Goal: Task Accomplishment & Management: Use online tool/utility

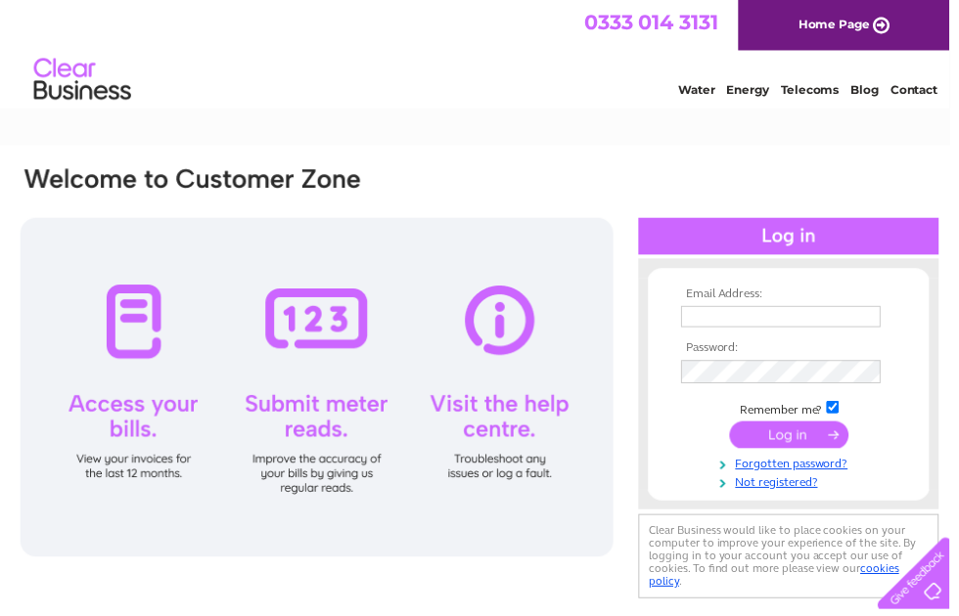
click at [721, 322] on input "text" at bounding box center [789, 320] width 202 height 22
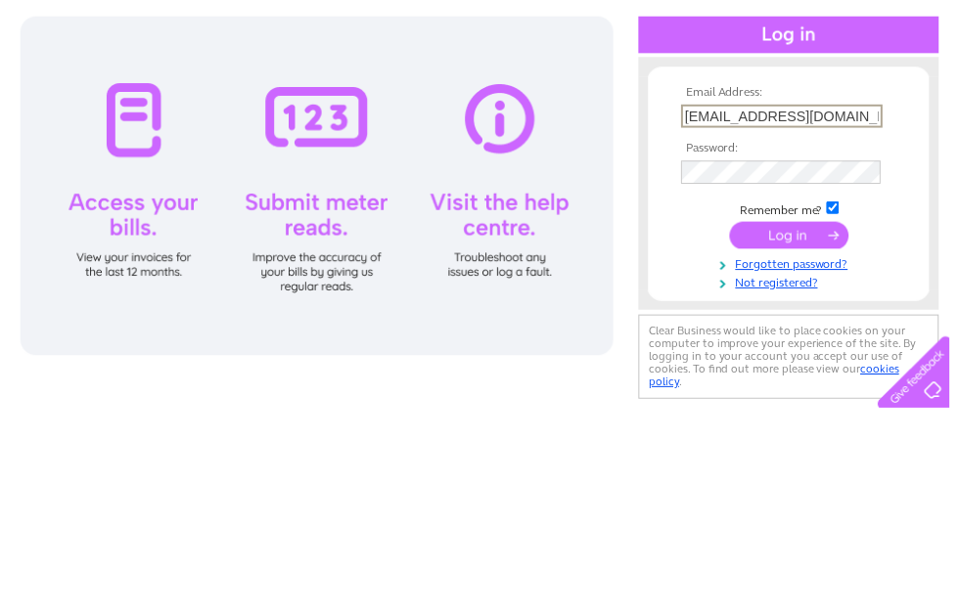
type input "Sarahepaton@hotmail.com"
click at [796, 427] on input "submit" at bounding box center [797, 440] width 120 height 27
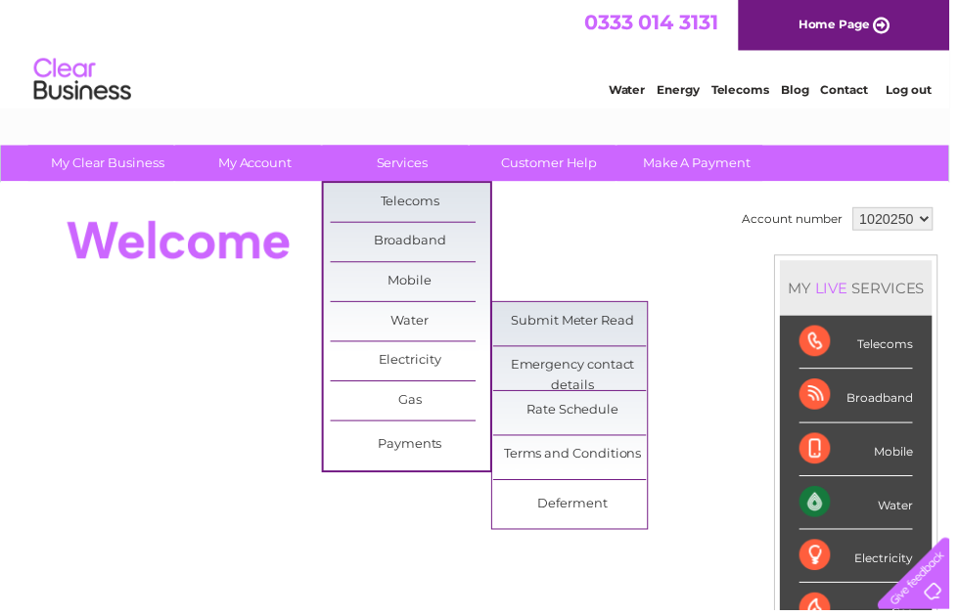
click at [593, 320] on link "Submit Meter Read" at bounding box center [578, 324] width 161 height 39
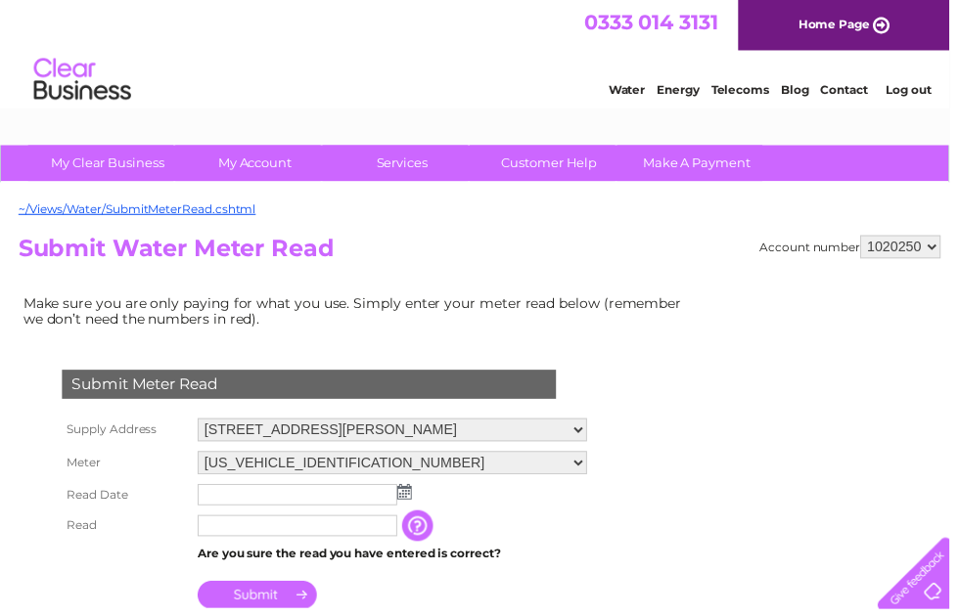
click at [230, 511] on input "text" at bounding box center [301, 500] width 202 height 22
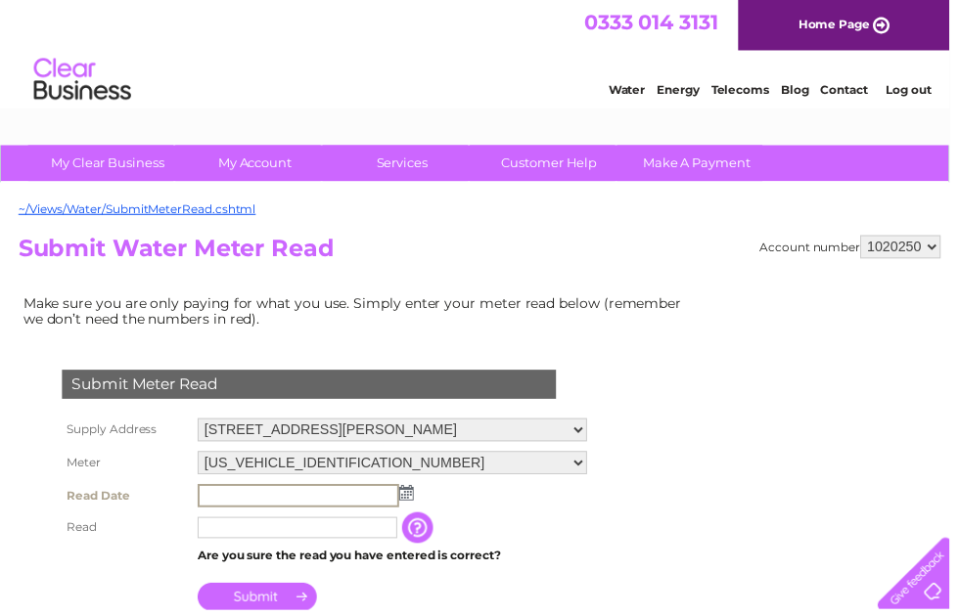
click at [412, 505] on img at bounding box center [410, 498] width 15 height 16
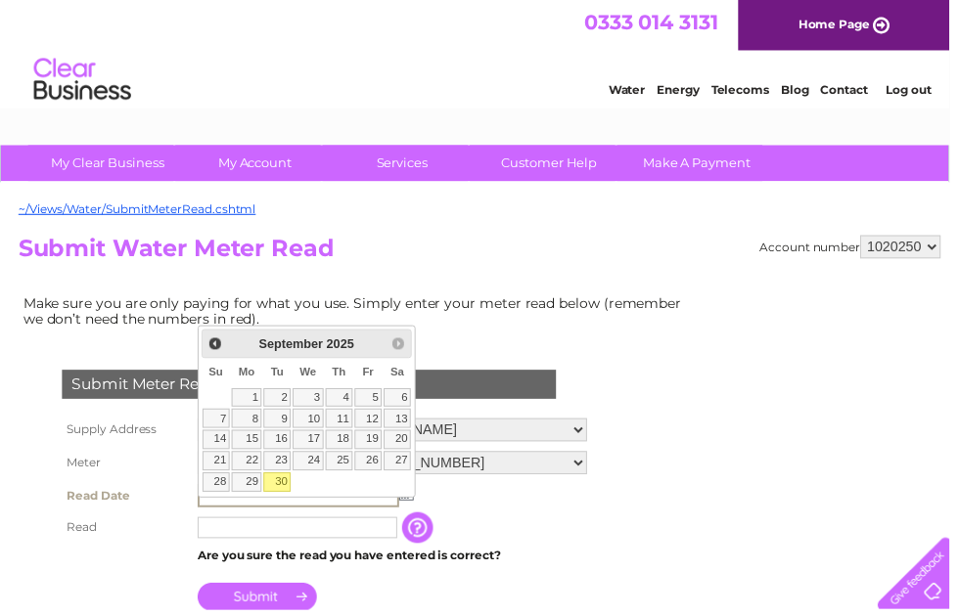
click at [289, 486] on link "30" at bounding box center [279, 487] width 27 height 20
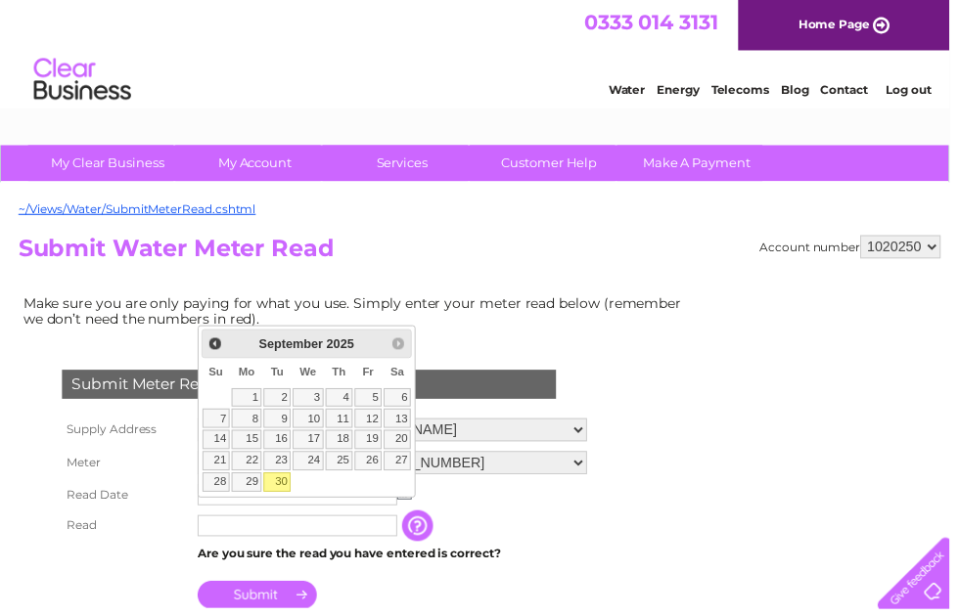
type input "[DATE]"
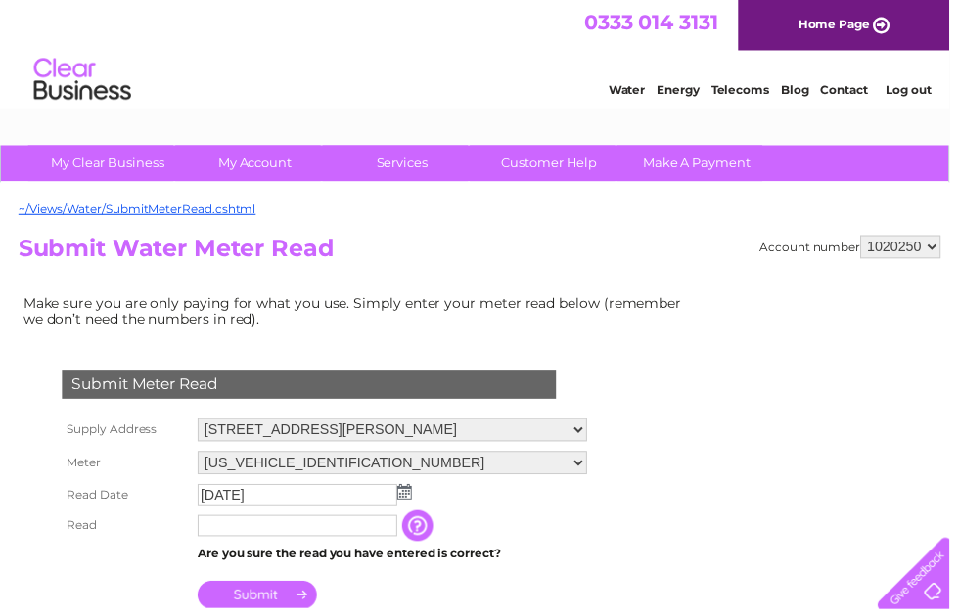
click at [234, 542] on input "text" at bounding box center [301, 531] width 202 height 22
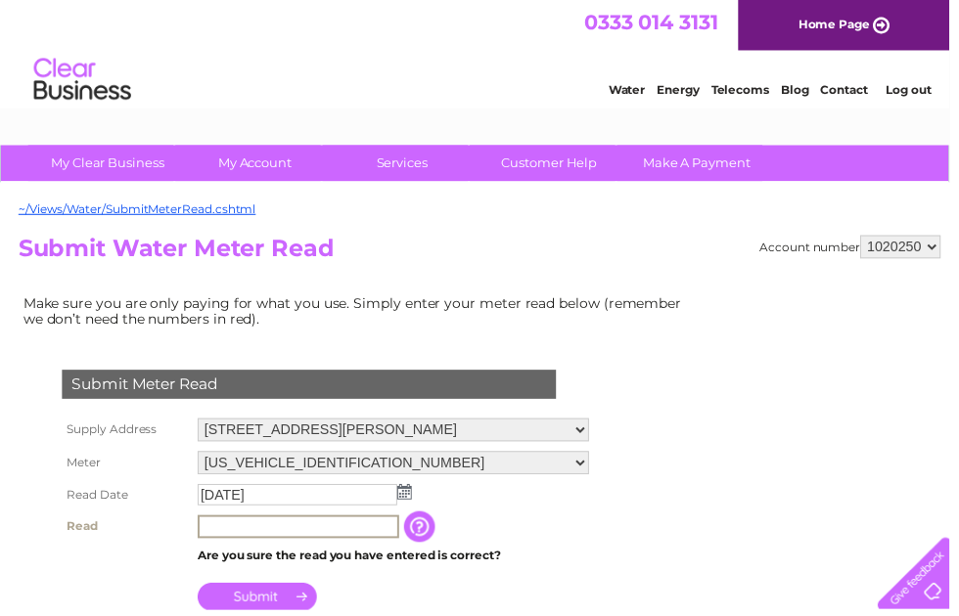
scroll to position [45, 0]
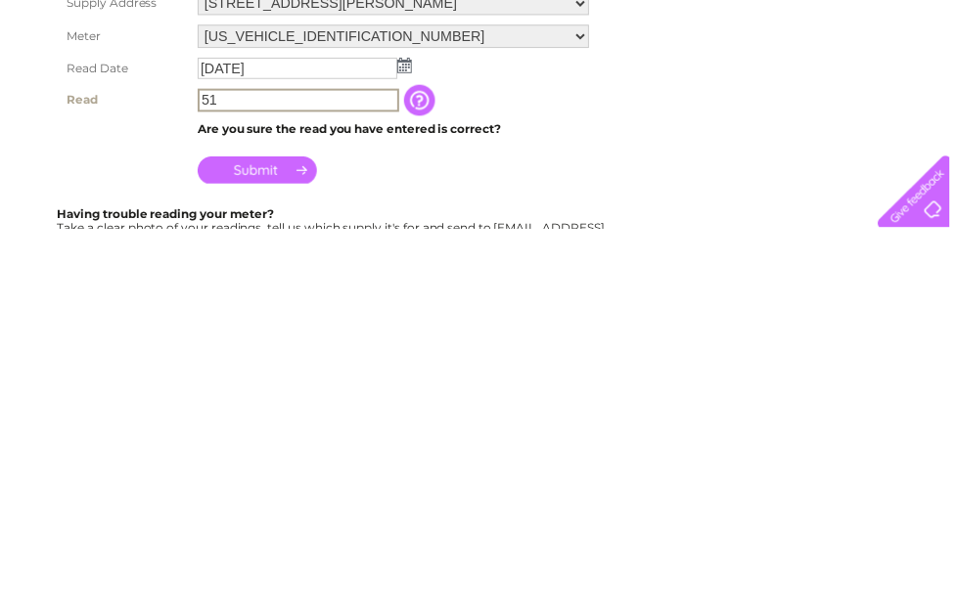
type input "51"
click at [266, 544] on input "Submit" at bounding box center [260, 557] width 120 height 27
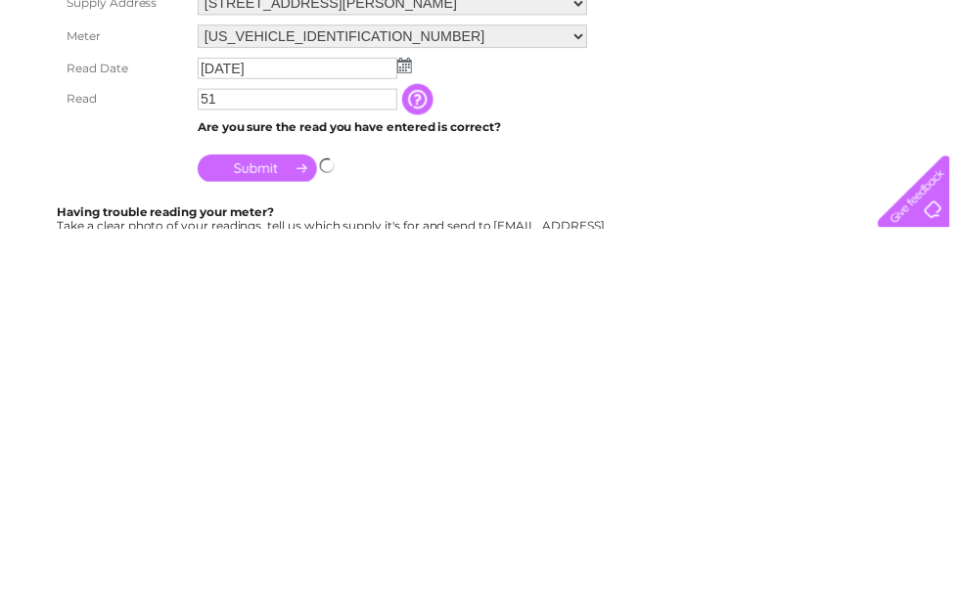
scroll to position [431, 0]
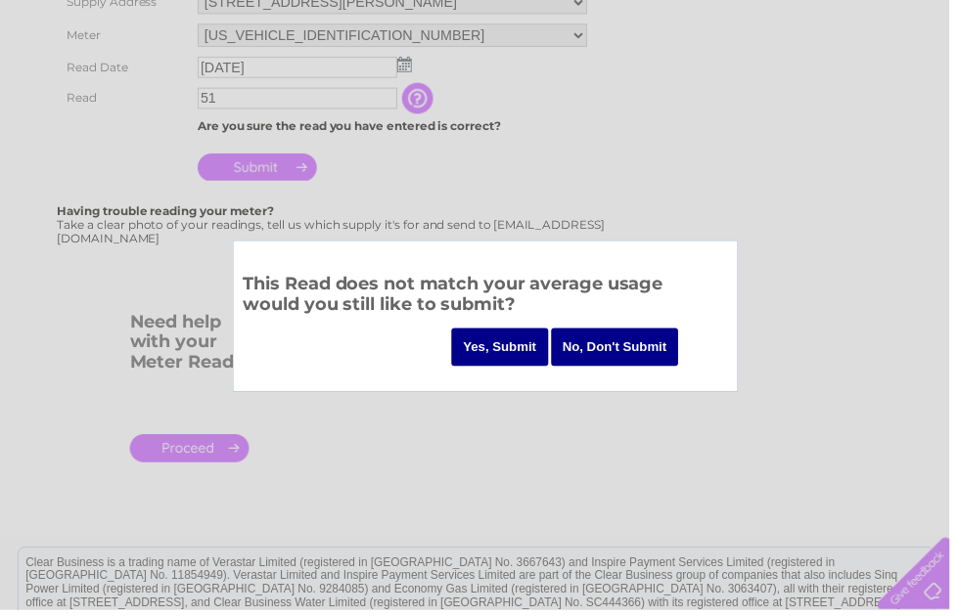
click at [479, 344] on input "Yes, Submit" at bounding box center [505, 351] width 98 height 38
